Goal: Navigation & Orientation: Find specific page/section

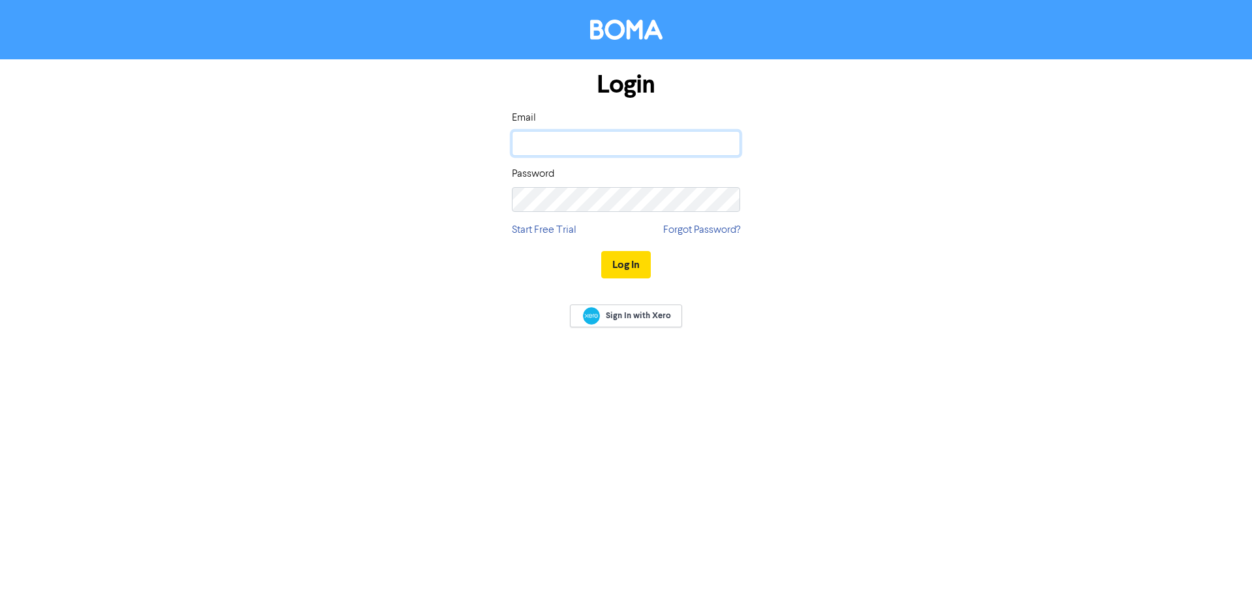
drag, startPoint x: 594, startPoint y: 137, endPoint x: 591, endPoint y: 145, distance: 8.5
click at [594, 137] on input "email" at bounding box center [626, 143] width 228 height 25
type input "[PERSON_NAME][EMAIL_ADDRESS][DOMAIN_NAME]"
click at [601, 251] on button "Log In" at bounding box center [626, 264] width 50 height 27
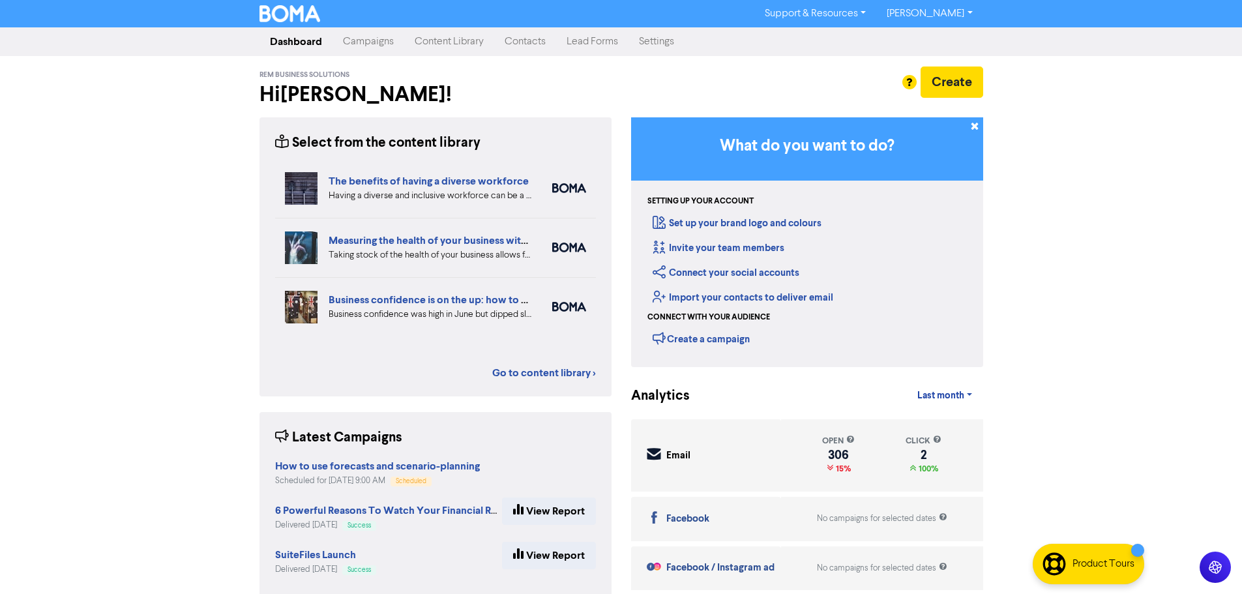
click at [370, 48] on link "Campaigns" at bounding box center [368, 42] width 72 height 26
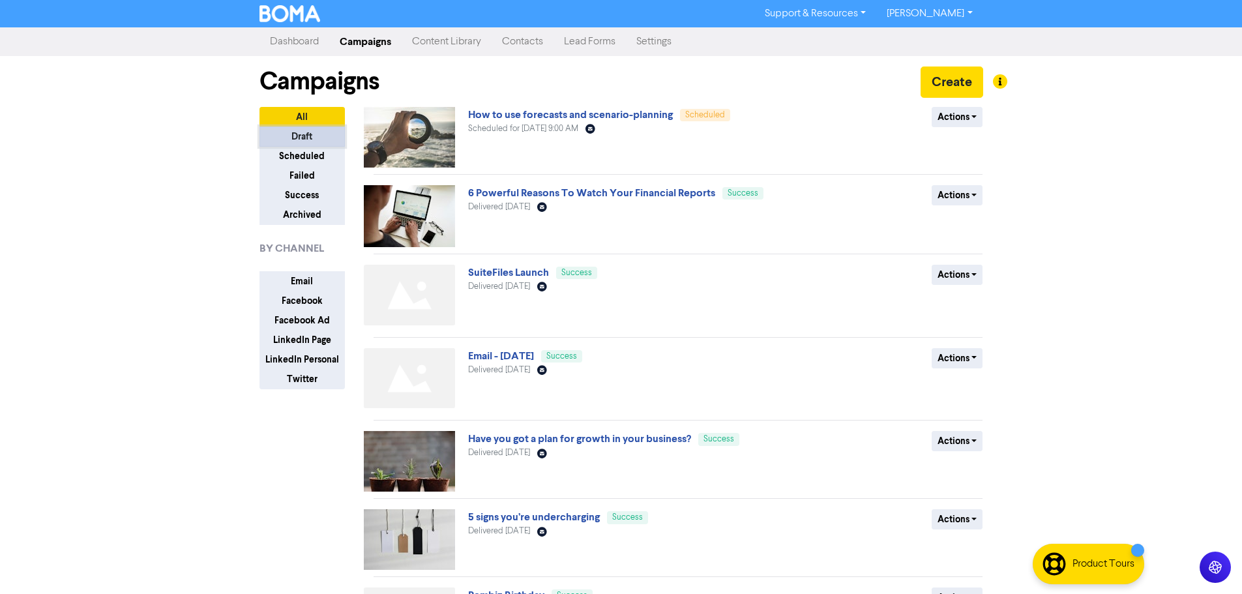
click at [315, 138] on button "Draft" at bounding box center [301, 136] width 85 height 20
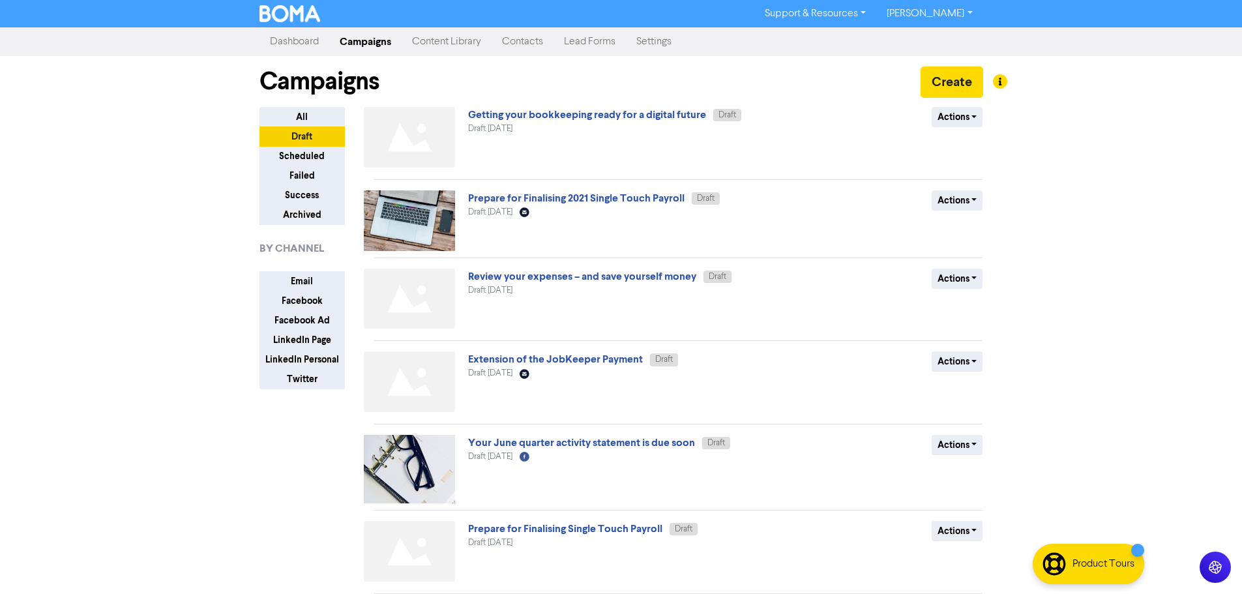
click at [454, 48] on link "Content Library" at bounding box center [447, 42] width 90 height 26
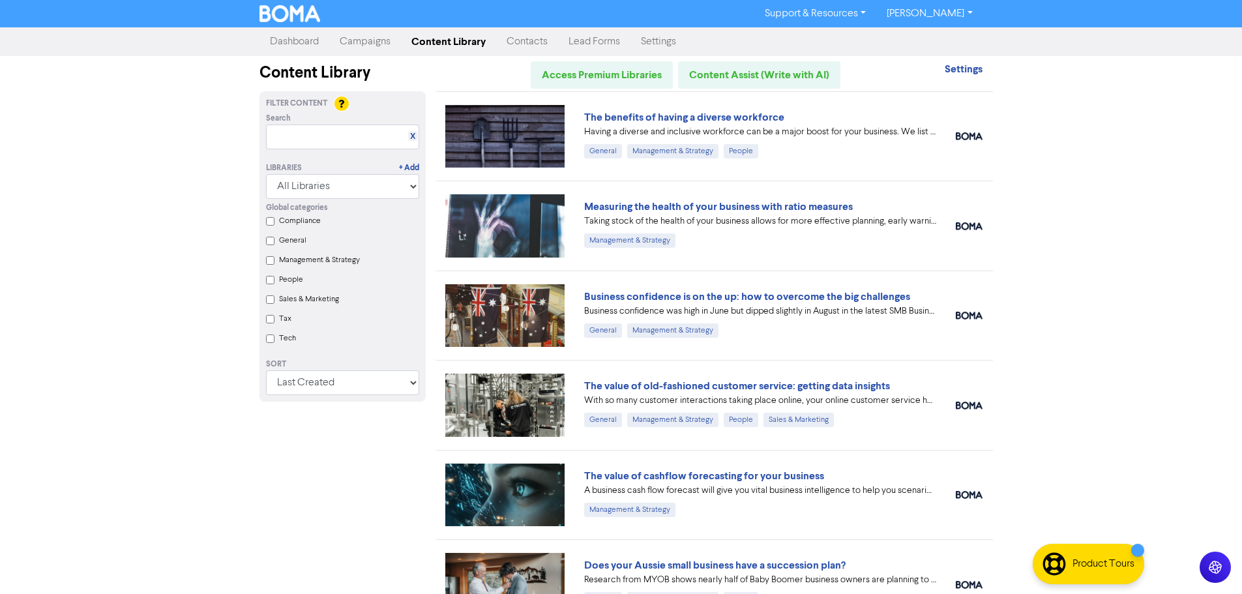
click at [365, 42] on link "Campaigns" at bounding box center [365, 42] width 72 height 26
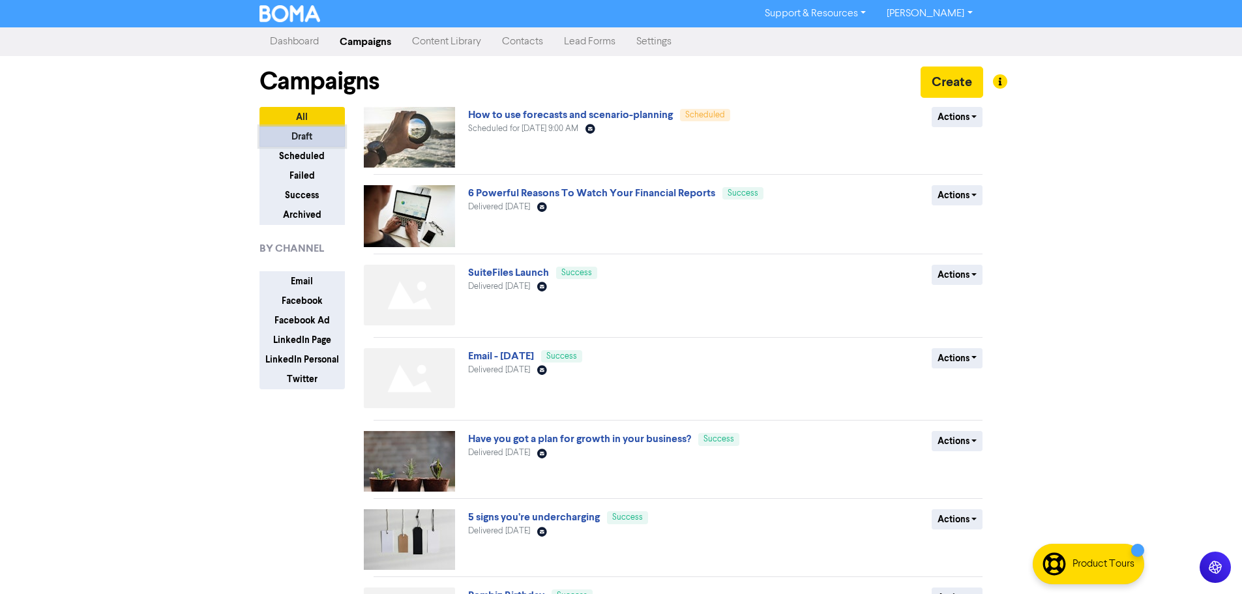
click at [302, 136] on button "Draft" at bounding box center [301, 136] width 85 height 20
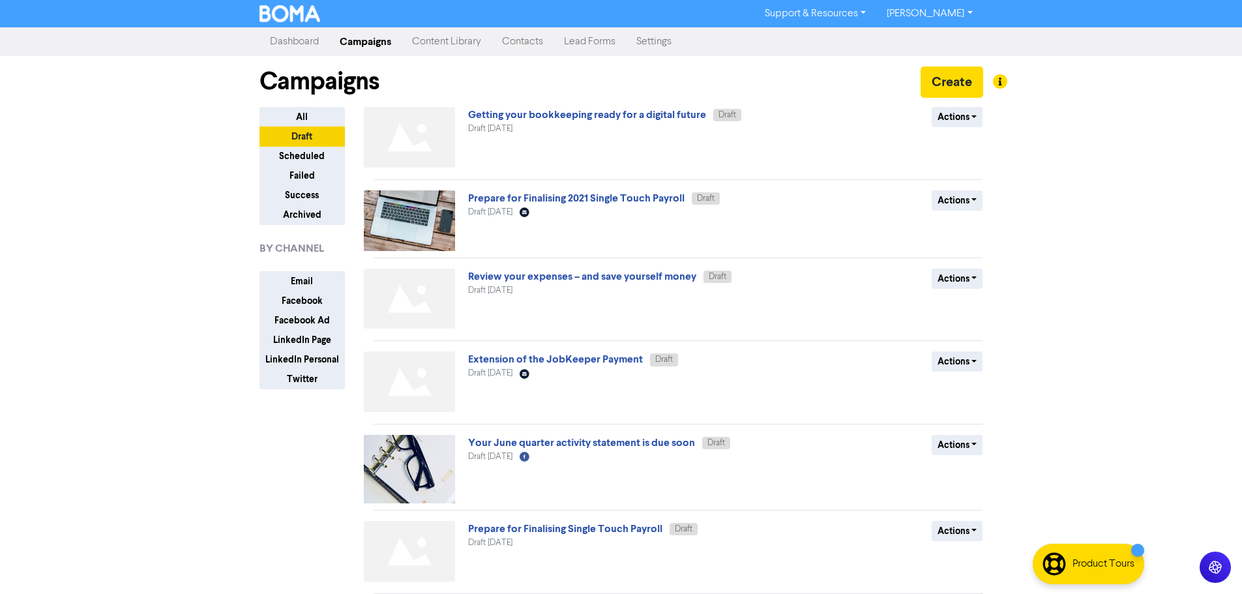
click at [299, 42] on link "Dashboard" at bounding box center [294, 42] width 70 height 26
